Goal: Information Seeking & Learning: Learn about a topic

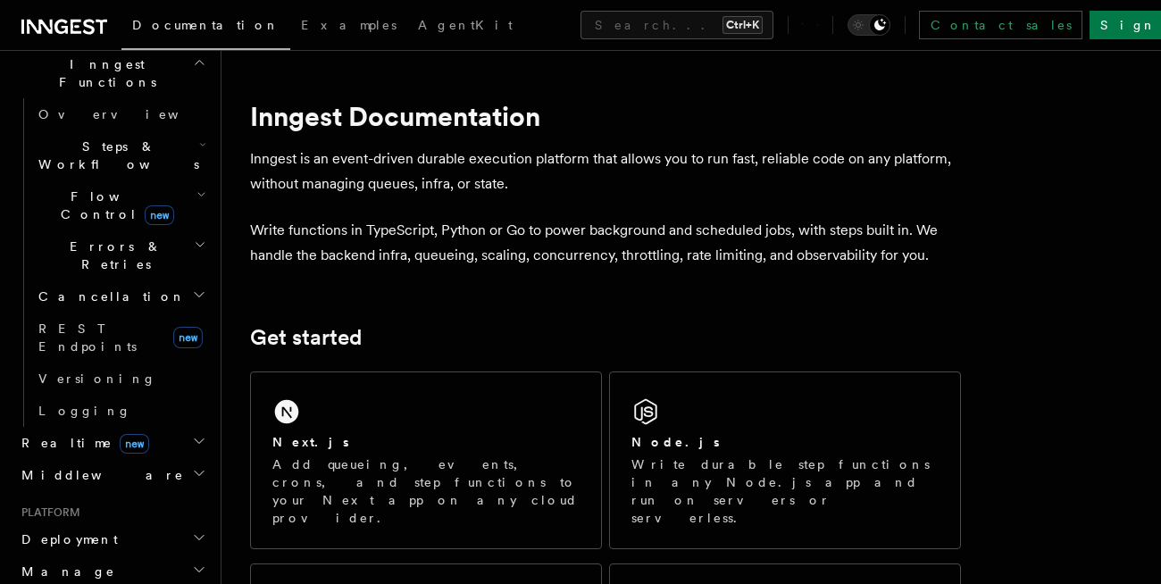
scroll to position [77, 0]
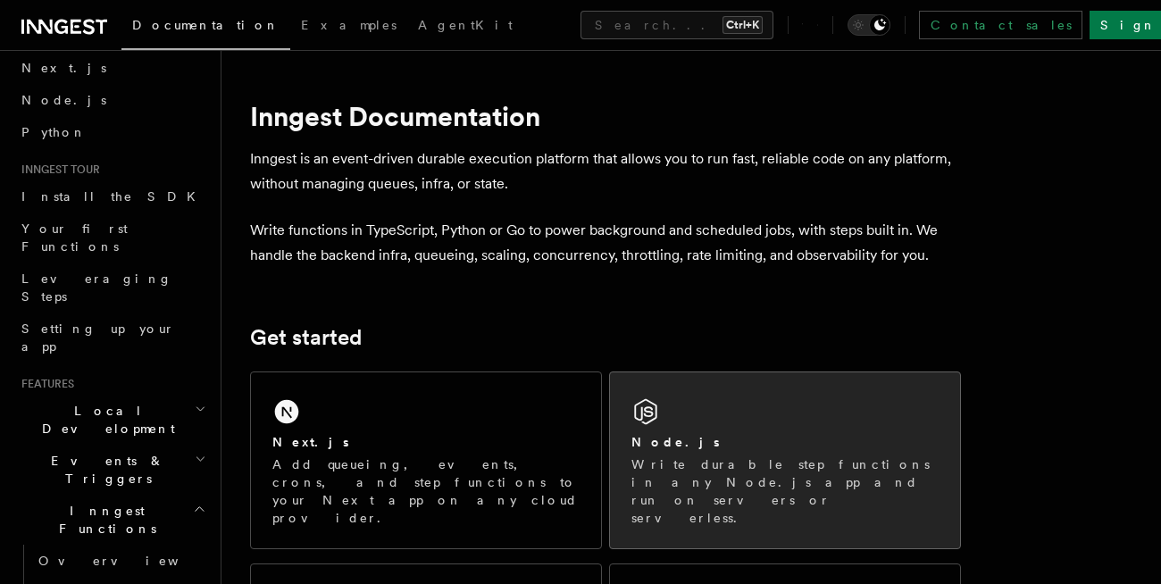
click at [753, 446] on div "Node.js" at bounding box center [784, 442] width 307 height 19
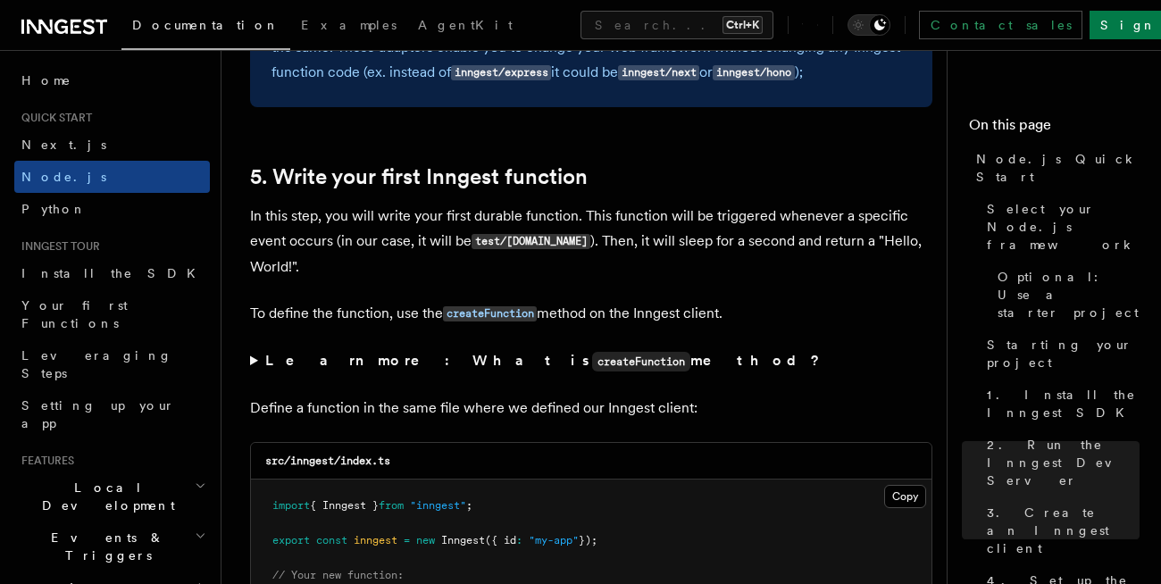
scroll to position [3482, 0]
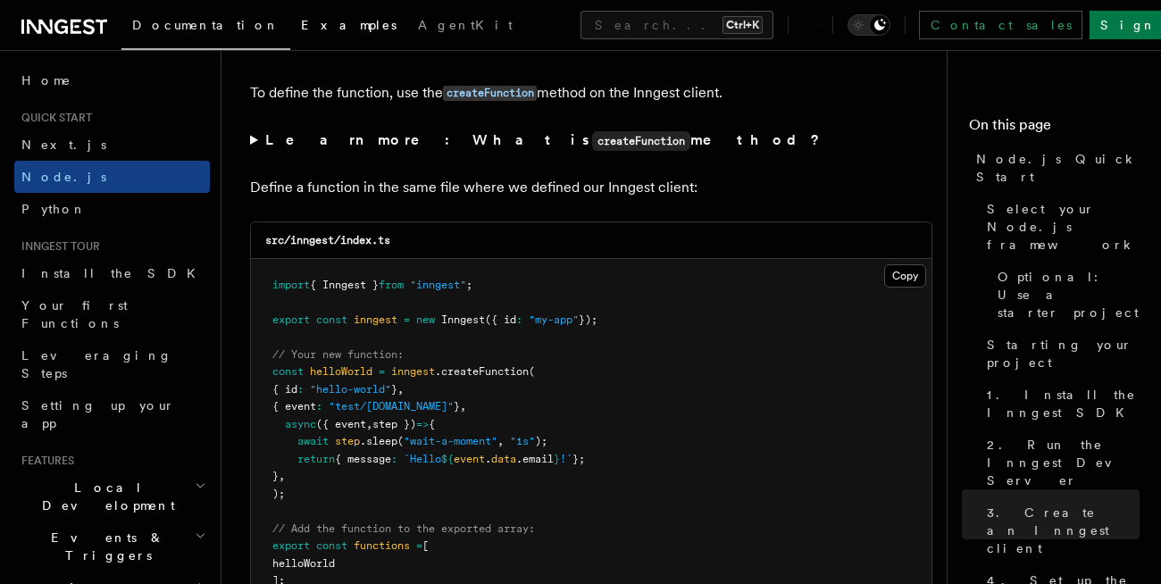
click at [301, 28] on span "Examples" at bounding box center [349, 25] width 96 height 14
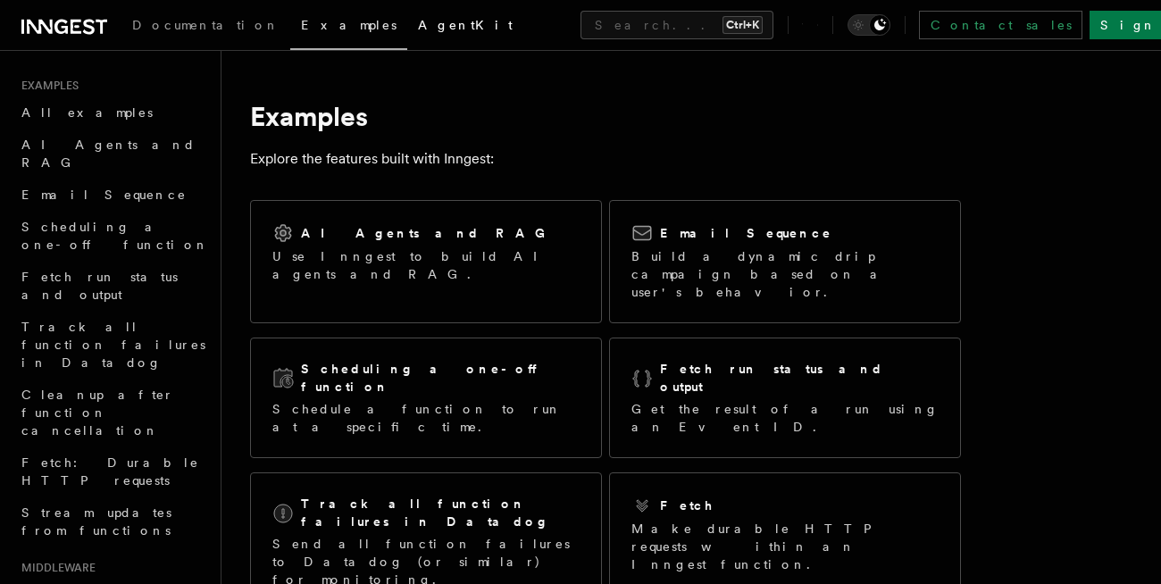
click at [418, 27] on span "AgentKit" at bounding box center [465, 25] width 95 height 14
